Goal: Task Accomplishment & Management: Manage account settings

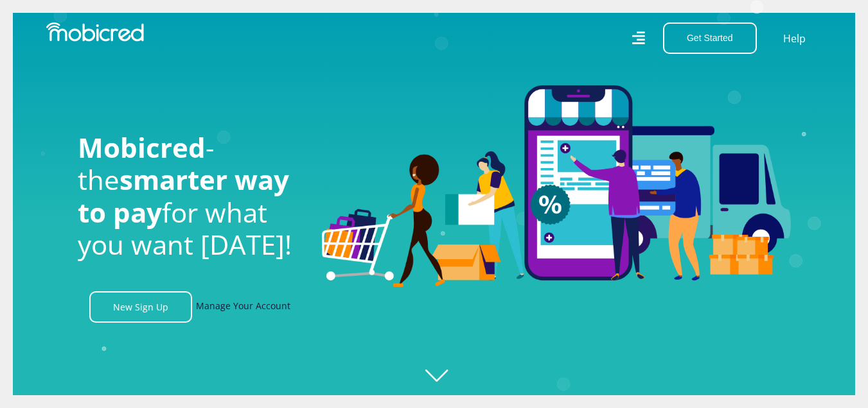
scroll to position [0, 915]
click at [249, 312] on link "Manage Your Account" at bounding box center [243, 307] width 94 height 31
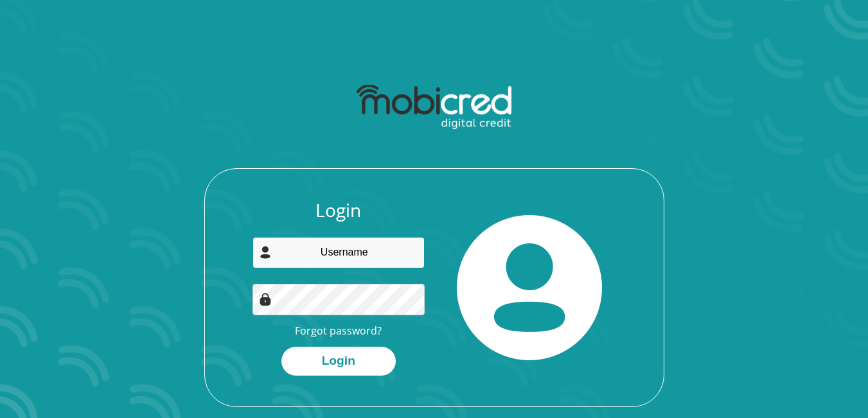
click at [333, 252] on input "email" at bounding box center [338, 252] width 172 height 31
type input "moniqueamerica6@gmail.com"
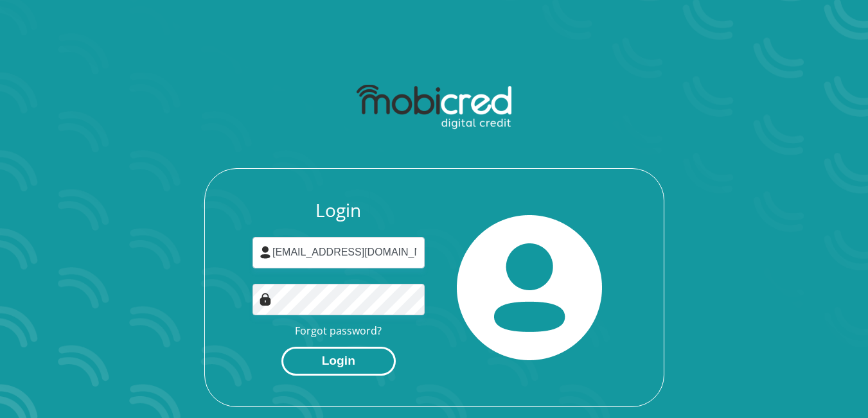
click at [346, 364] on button "Login" at bounding box center [338, 361] width 114 height 29
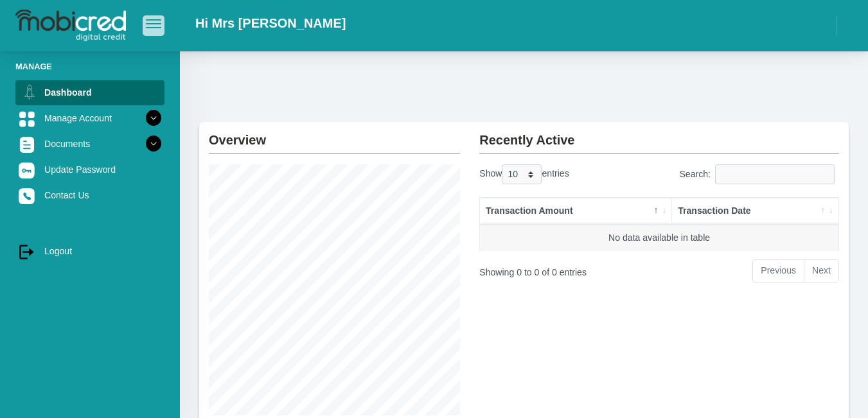
click at [151, 21] on span "button" at bounding box center [153, 19] width 15 height 1
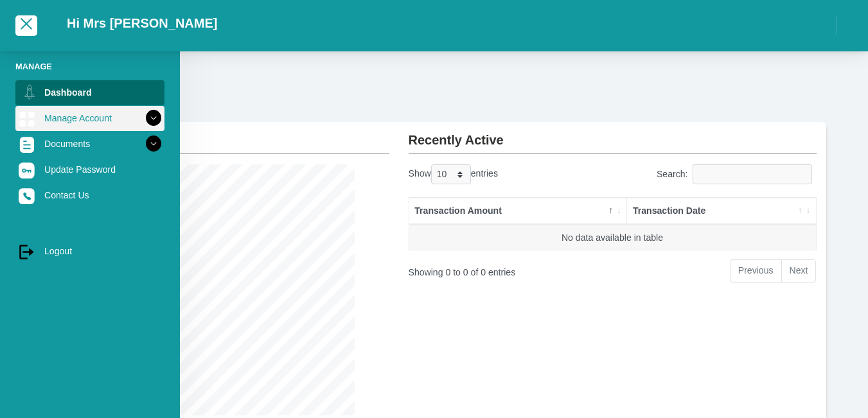
click at [150, 118] on icon at bounding box center [154, 118] width 22 height 22
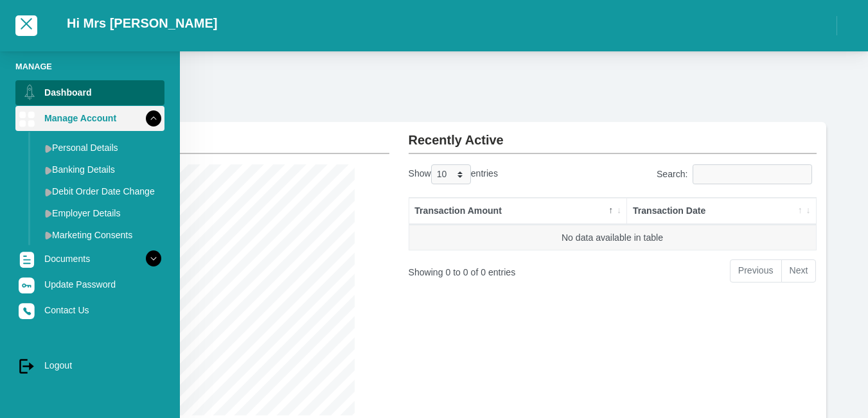
click at [150, 118] on icon at bounding box center [154, 118] width 22 height 22
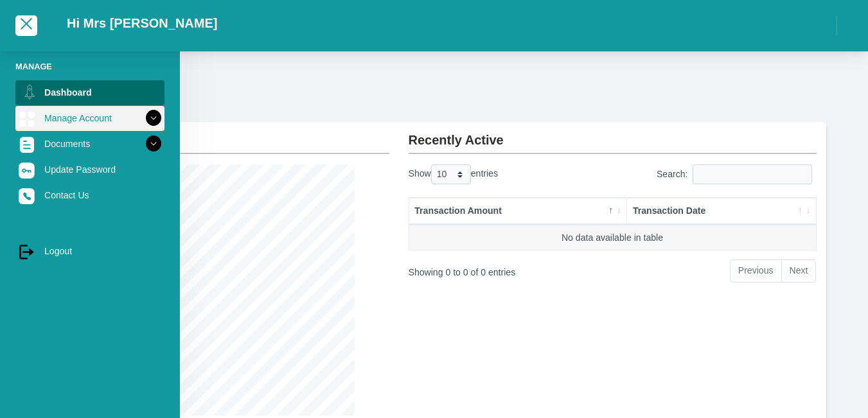
click at [150, 118] on icon at bounding box center [154, 118] width 22 height 22
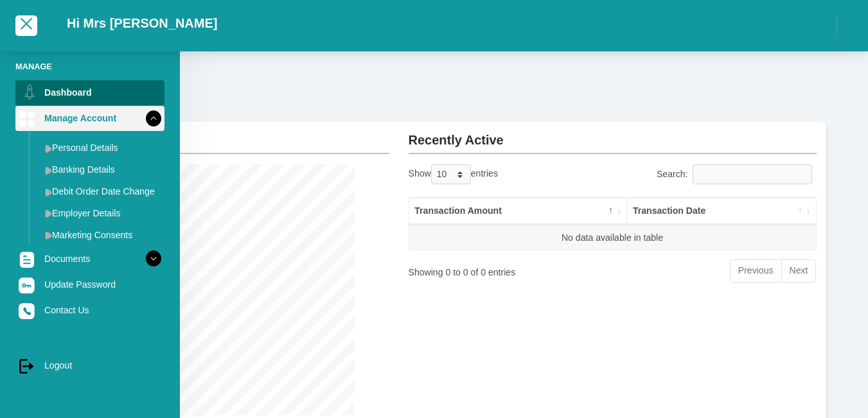
click at [150, 118] on icon at bounding box center [154, 118] width 22 height 22
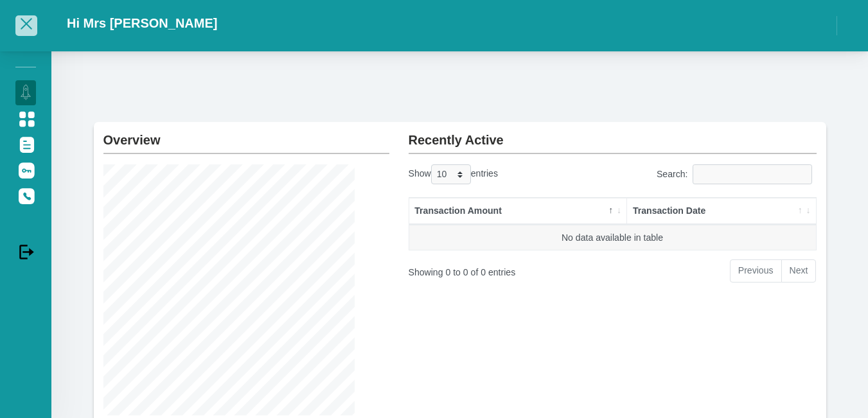
click at [23, 22] on span "button" at bounding box center [27, 24] width 12 height 12
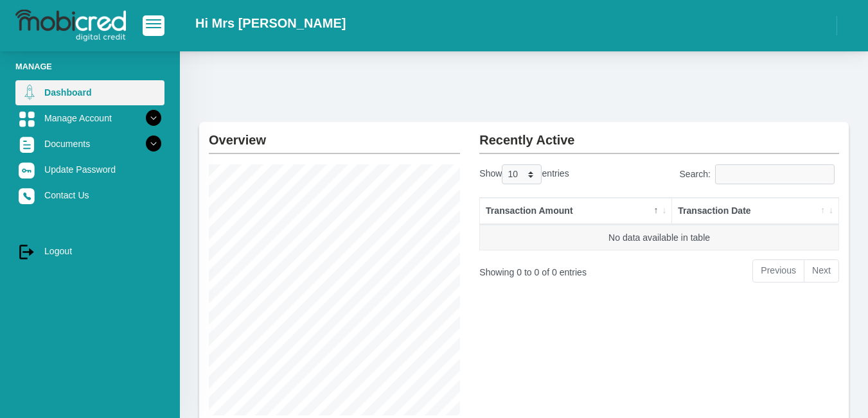
click at [100, 88] on link "Dashboard" at bounding box center [89, 92] width 149 height 24
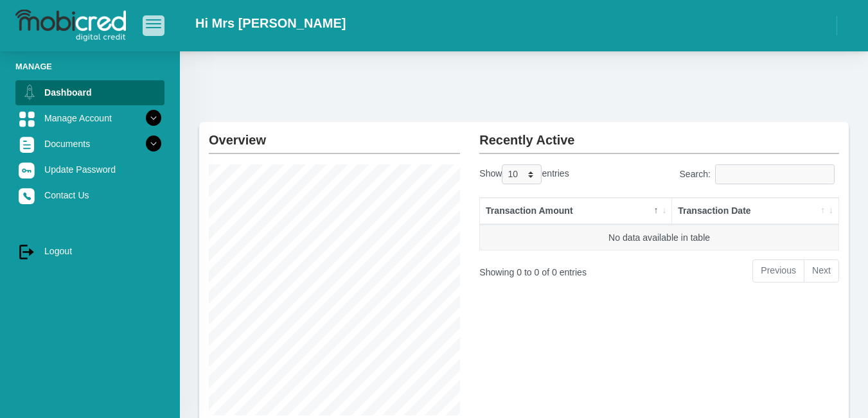
click at [157, 21] on span "button" at bounding box center [153, 19] width 15 height 1
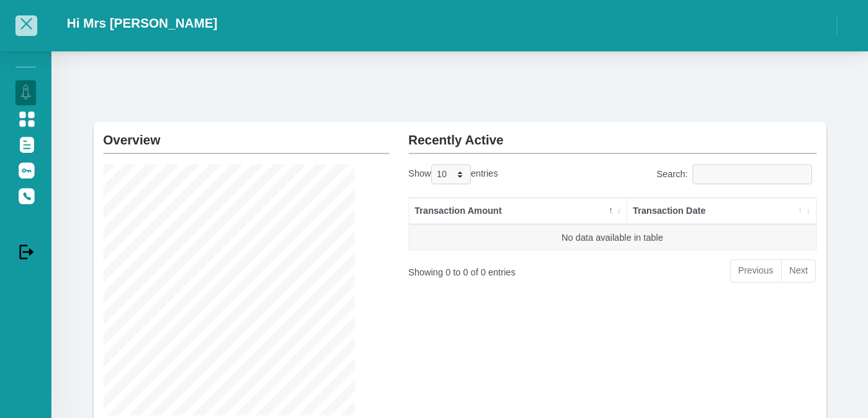
click at [19, 30] on button "button" at bounding box center [26, 25] width 22 height 20
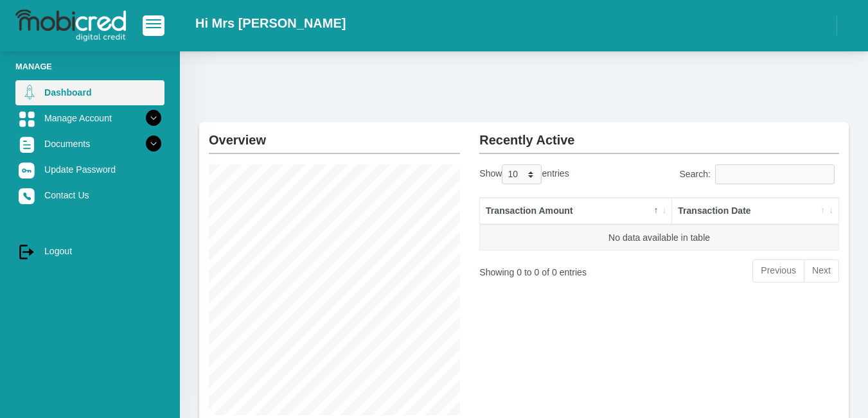
click at [121, 105] on link "Dashboard" at bounding box center [89, 92] width 149 height 24
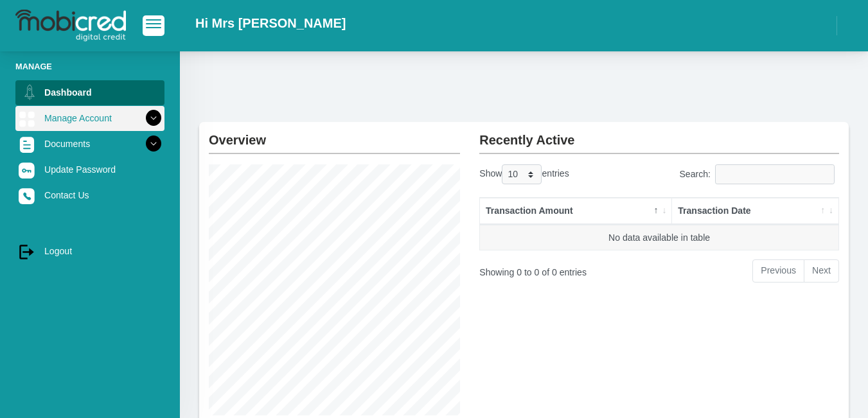
click at [146, 121] on icon at bounding box center [154, 118] width 22 height 22
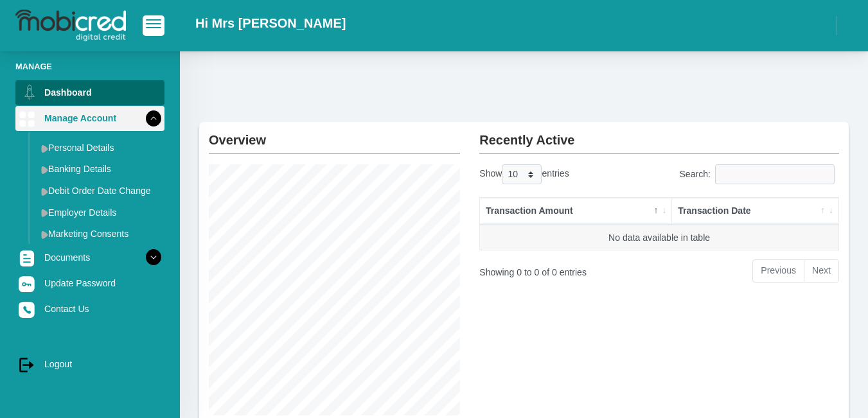
click at [143, 119] on icon at bounding box center [154, 118] width 22 height 22
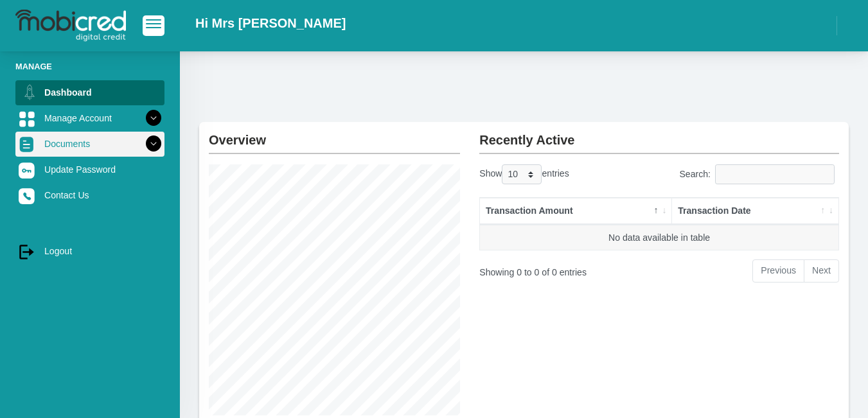
click at [143, 143] on icon at bounding box center [154, 144] width 22 height 22
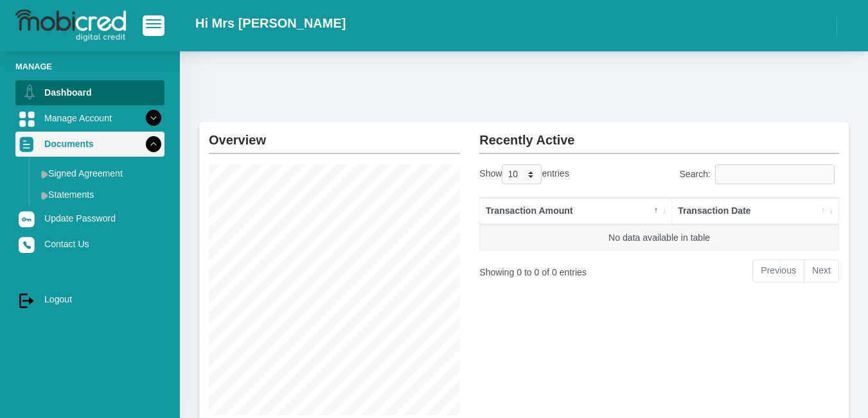
click at [143, 143] on icon at bounding box center [154, 144] width 22 height 22
